Goal: Task Accomplishment & Management: Manage account settings

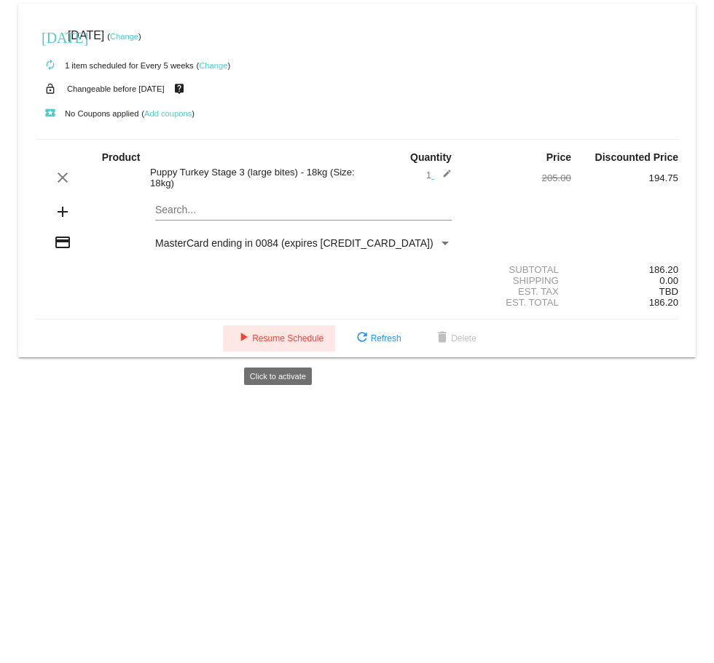
click at [273, 343] on span "play_arrow Resume Schedule" at bounding box center [278, 339] width 89 height 10
click at [138, 32] on link "Change" at bounding box center [124, 36] width 28 height 9
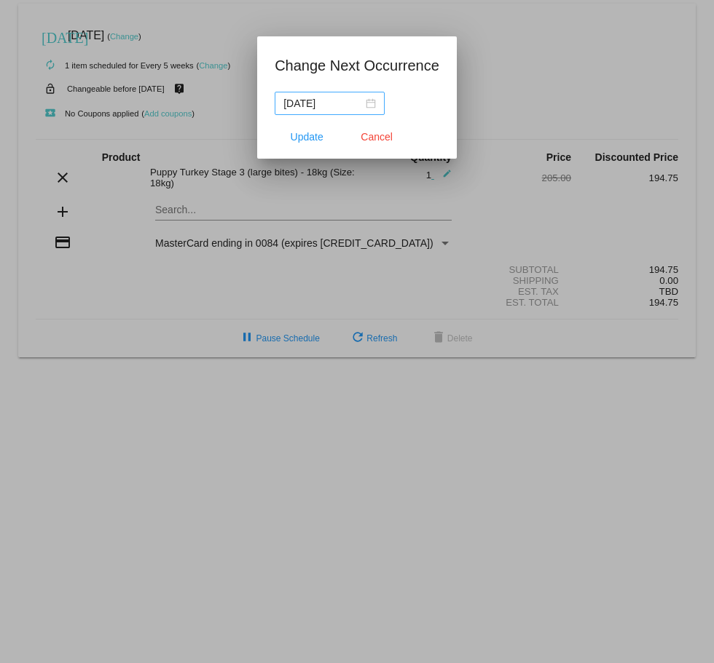
click at [371, 103] on div "2025-08-23" at bounding box center [329, 103] width 92 height 16
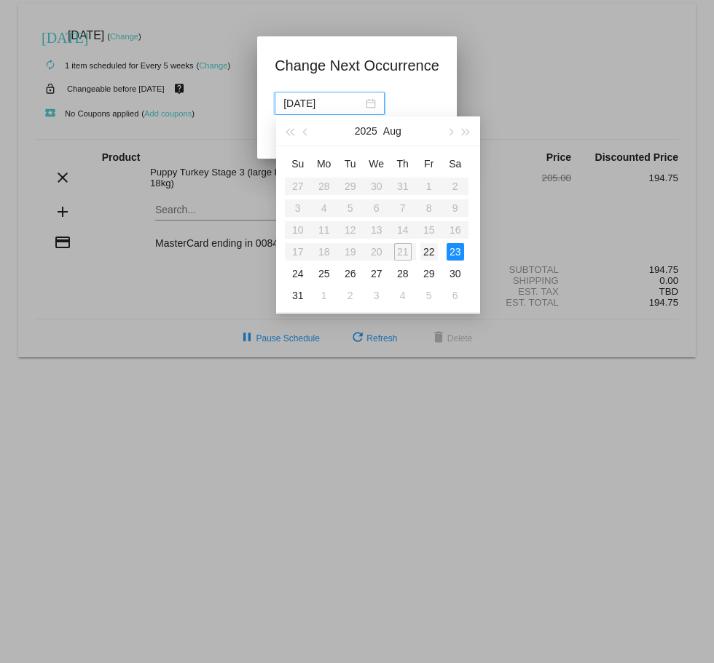
click at [430, 253] on div "22" at bounding box center [428, 251] width 17 height 17
type input "2025-08-22"
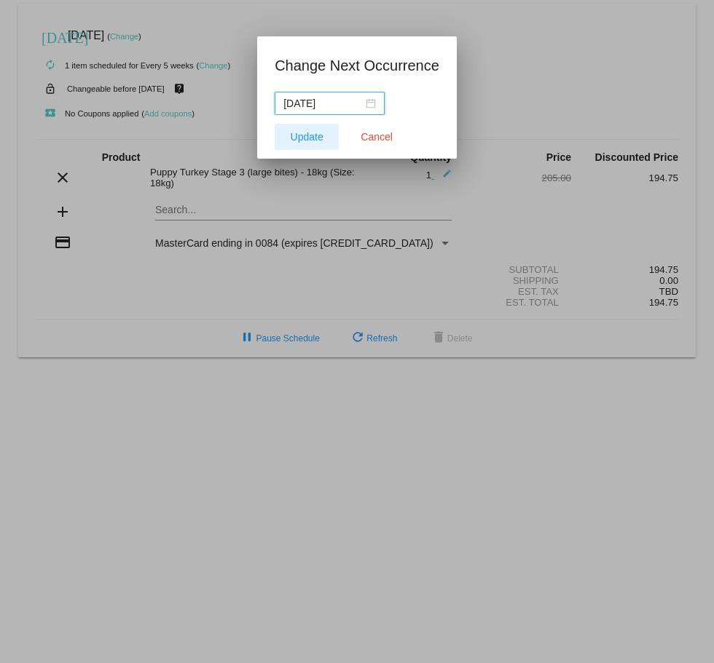
click at [317, 137] on span "Update" at bounding box center [307, 137] width 33 height 12
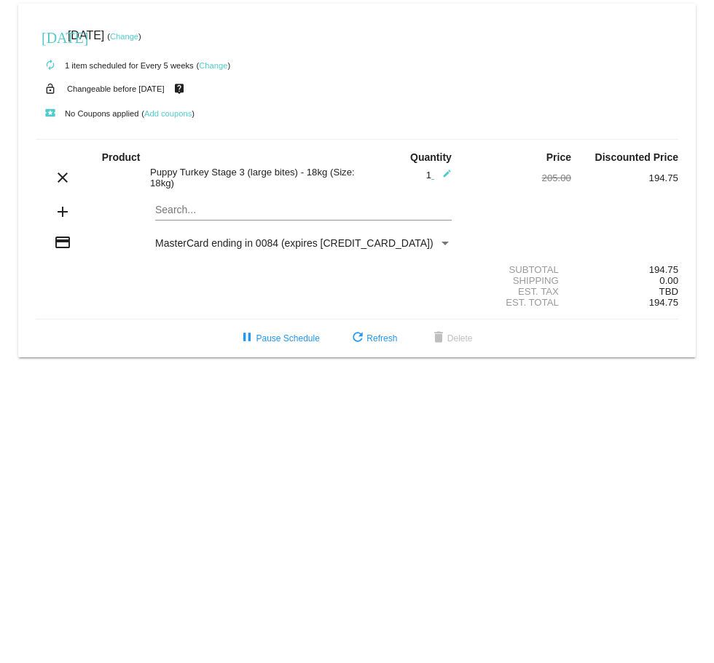
click at [412, 242] on div "MasterCard ending in 0084 (expires 02/28)" at bounding box center [296, 243] width 283 height 12
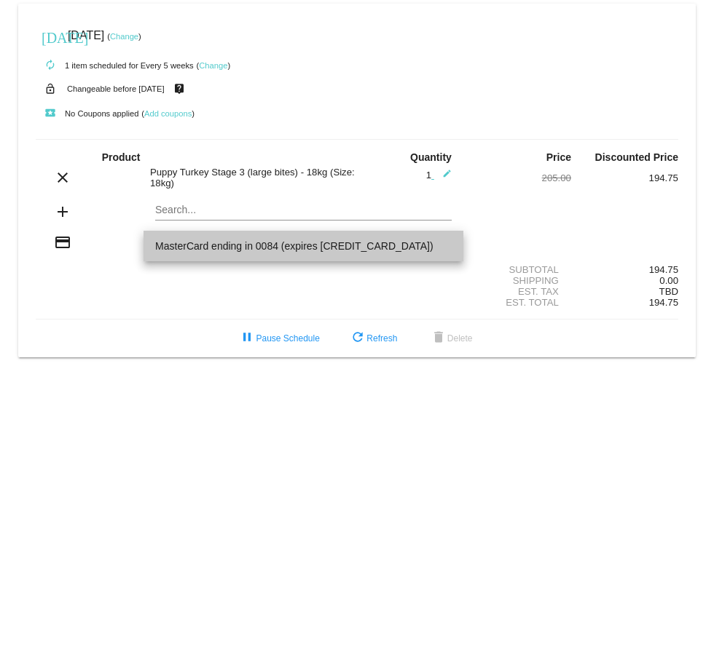
click at [453, 242] on mat-option "MasterCard ending in 0084 (expires 02/28)" at bounding box center [303, 246] width 320 height 31
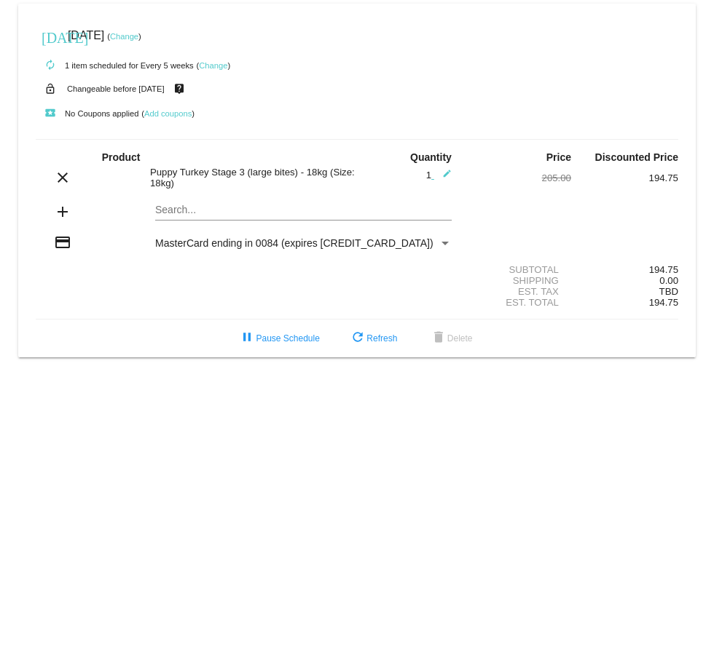
click at [422, 246] on div "MasterCard ending in 0084 (expires 02/28)" at bounding box center [296, 243] width 283 height 12
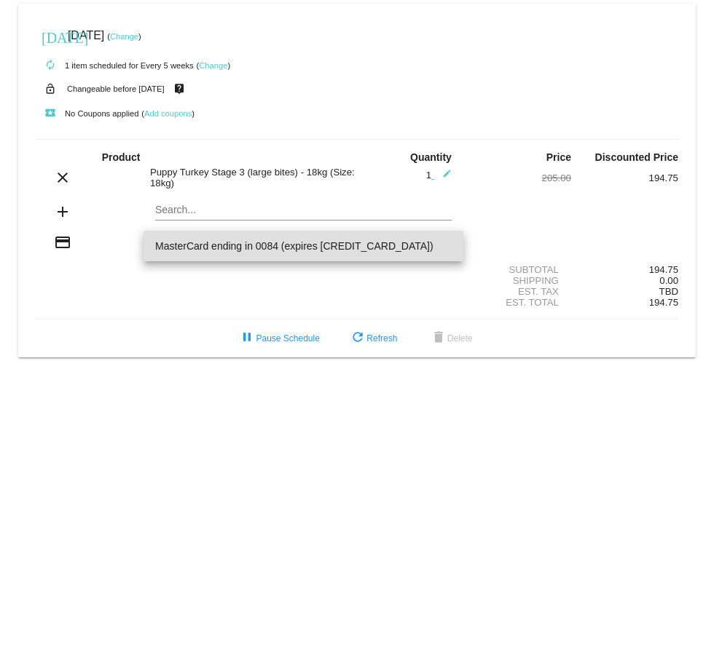
click at [39, 471] on div at bounding box center [357, 331] width 714 height 663
